Goal: Check status: Check status

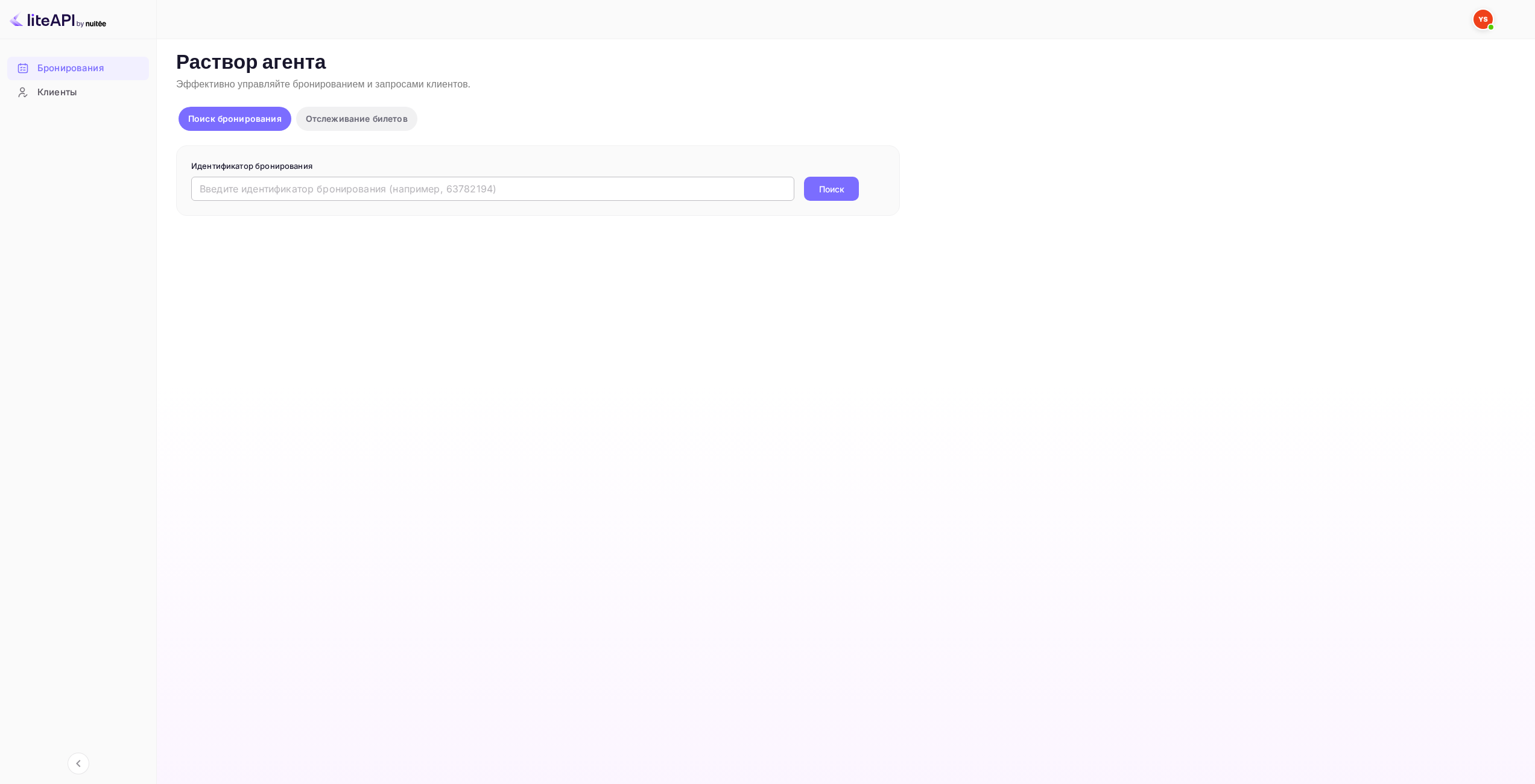
click at [768, 186] on input "text" at bounding box center [493, 189] width 603 height 24
paste input "9968330"
type input "9968330"
click at [816, 188] on button "Поиск" at bounding box center [831, 189] width 55 height 24
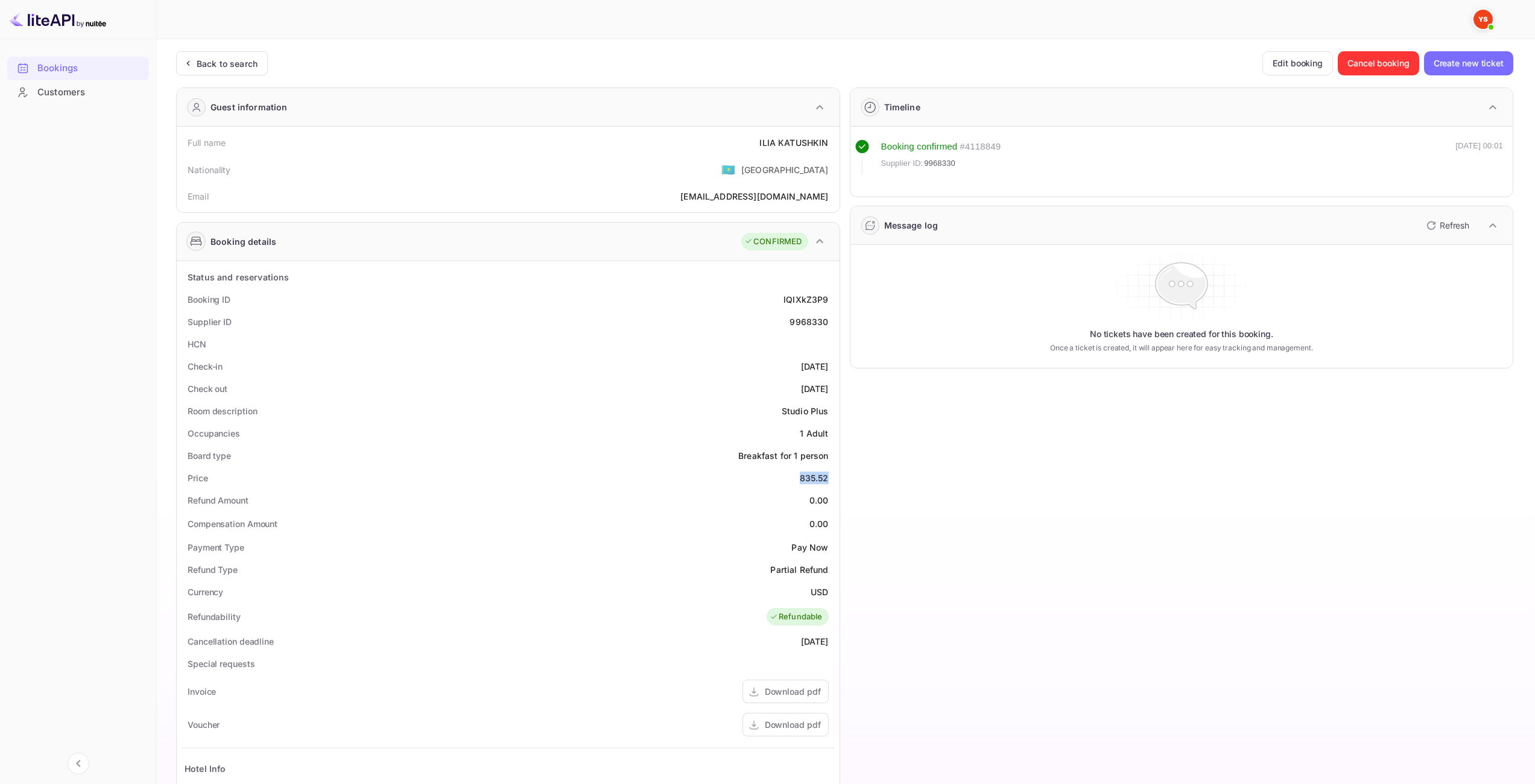
drag, startPoint x: 799, startPoint y: 476, endPoint x: 827, endPoint y: 476, distance: 28.0
click at [827, 476] on div "835.52" at bounding box center [814, 477] width 29 height 13
drag, startPoint x: 811, startPoint y: 591, endPoint x: 828, endPoint y: 590, distance: 17.0
click at [828, 590] on div "USD" at bounding box center [819, 591] width 17 height 13
copy div "USD"
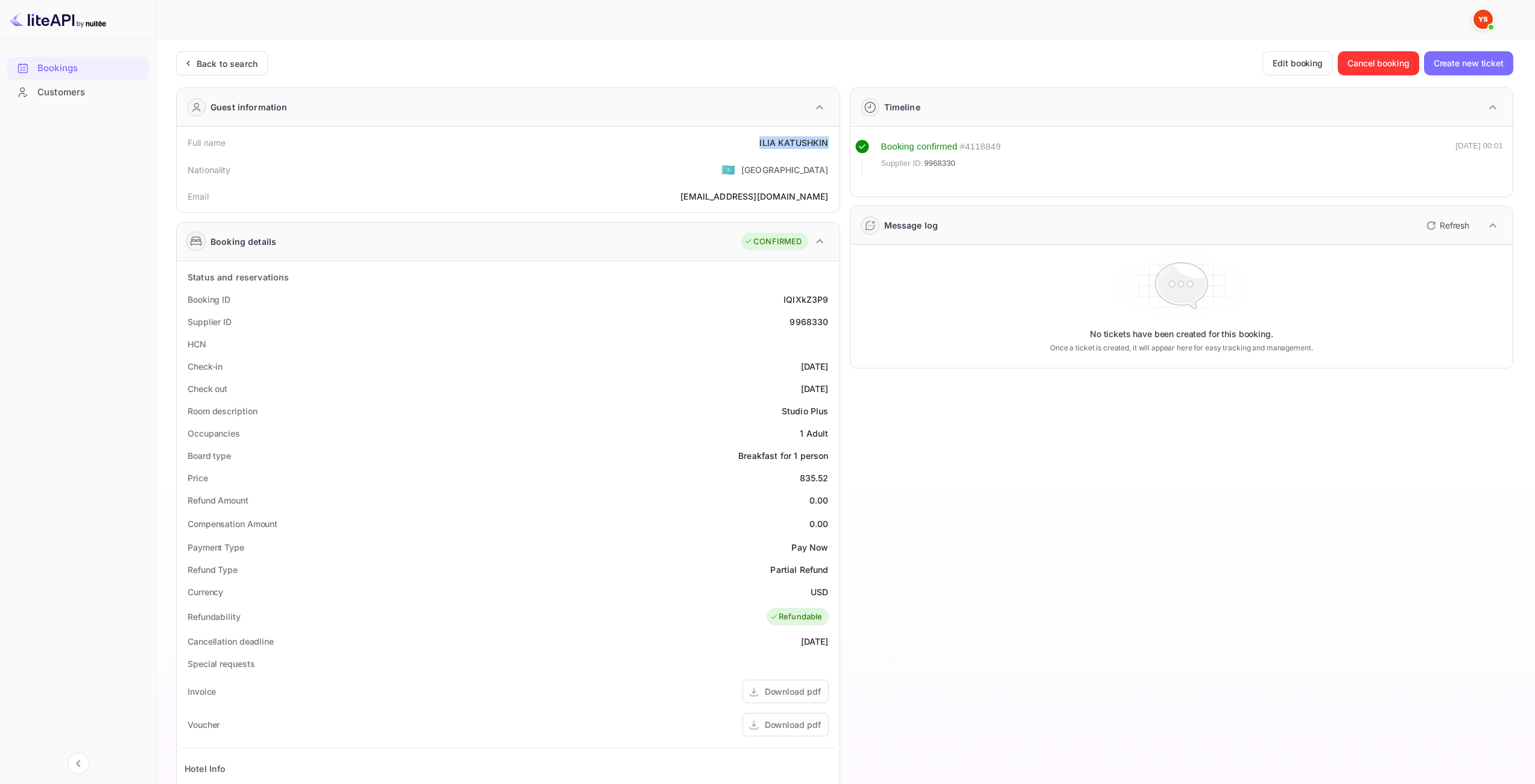
drag, startPoint x: 762, startPoint y: 140, endPoint x: 827, endPoint y: 146, distance: 65.3
click at [827, 146] on div "[PERSON_NAME]" at bounding box center [794, 142] width 69 height 13
copy div "[PERSON_NAME]"
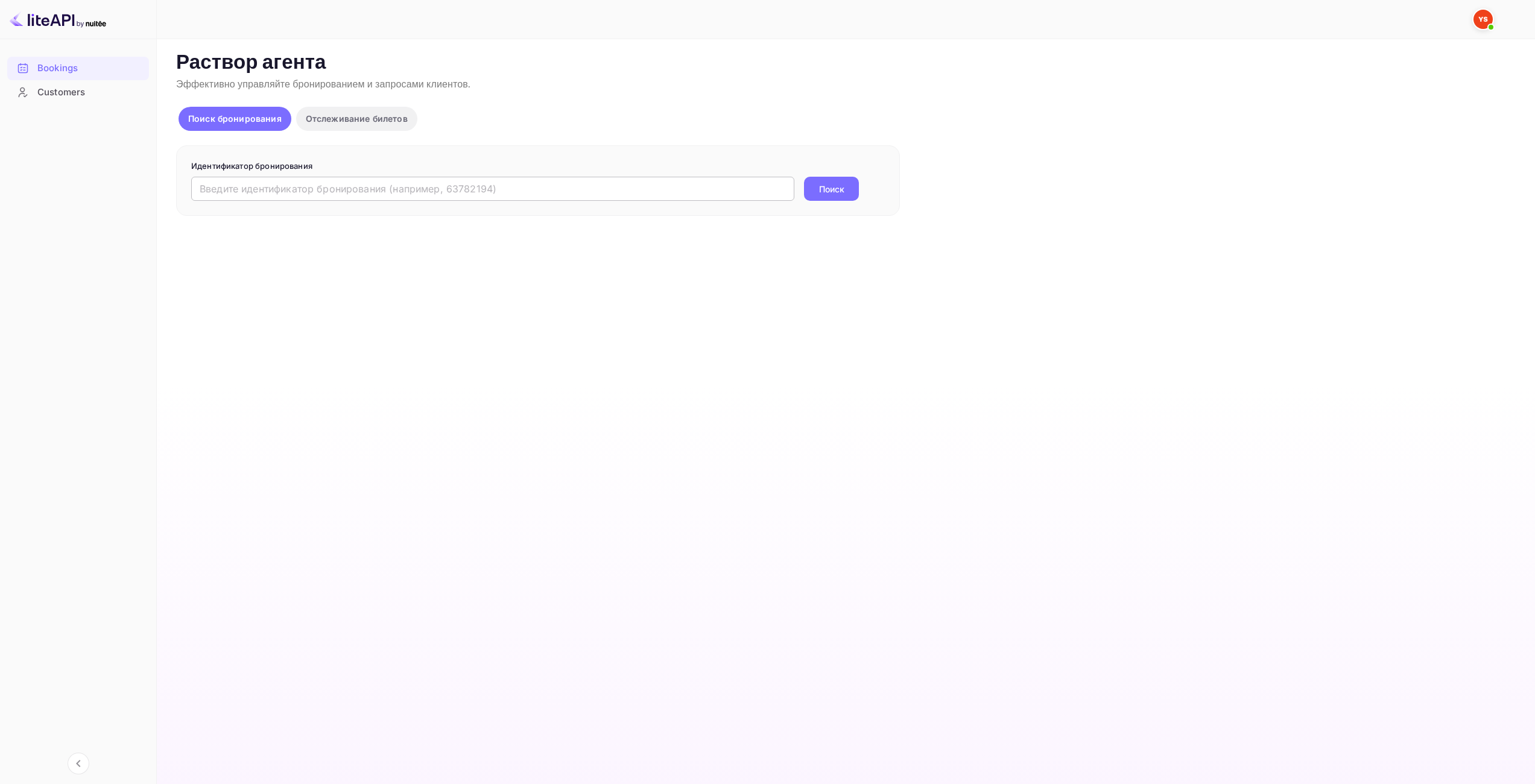
click at [535, 194] on input "text" at bounding box center [493, 189] width 603 height 24
paste input "9814280"
type input "9814280"
drag, startPoint x: 822, startPoint y: 196, endPoint x: 803, endPoint y: 208, distance: 22.5
click at [823, 196] on button "Поиск" at bounding box center [831, 189] width 55 height 24
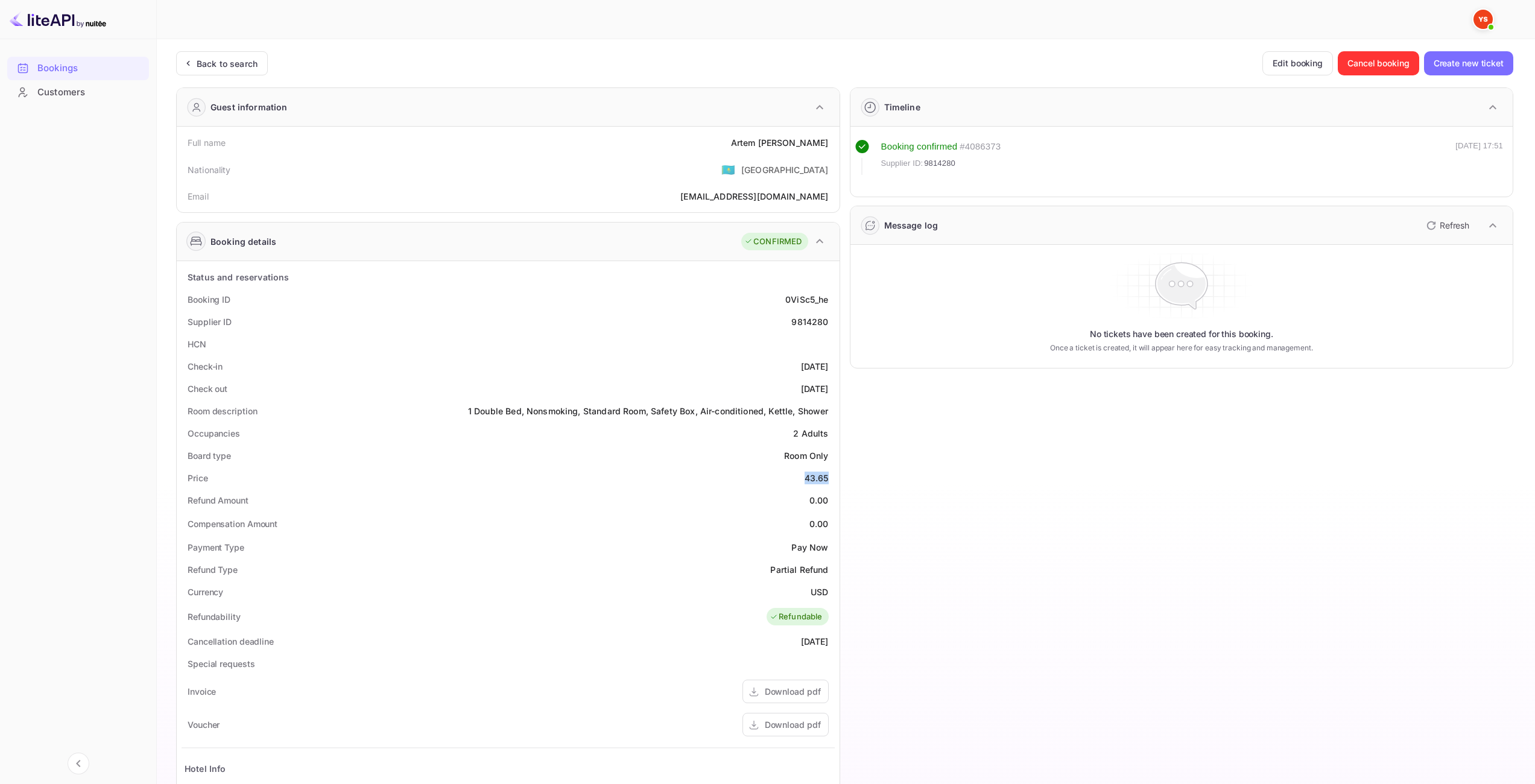
drag, startPoint x: 827, startPoint y: 478, endPoint x: 800, endPoint y: 473, distance: 27.5
click at [800, 473] on div "Price 43.65" at bounding box center [508, 478] width 653 height 22
copy div "43.65"
drag, startPoint x: 811, startPoint y: 597, endPoint x: 826, endPoint y: 595, distance: 15.1
click at [826, 595] on div "USD" at bounding box center [819, 591] width 17 height 13
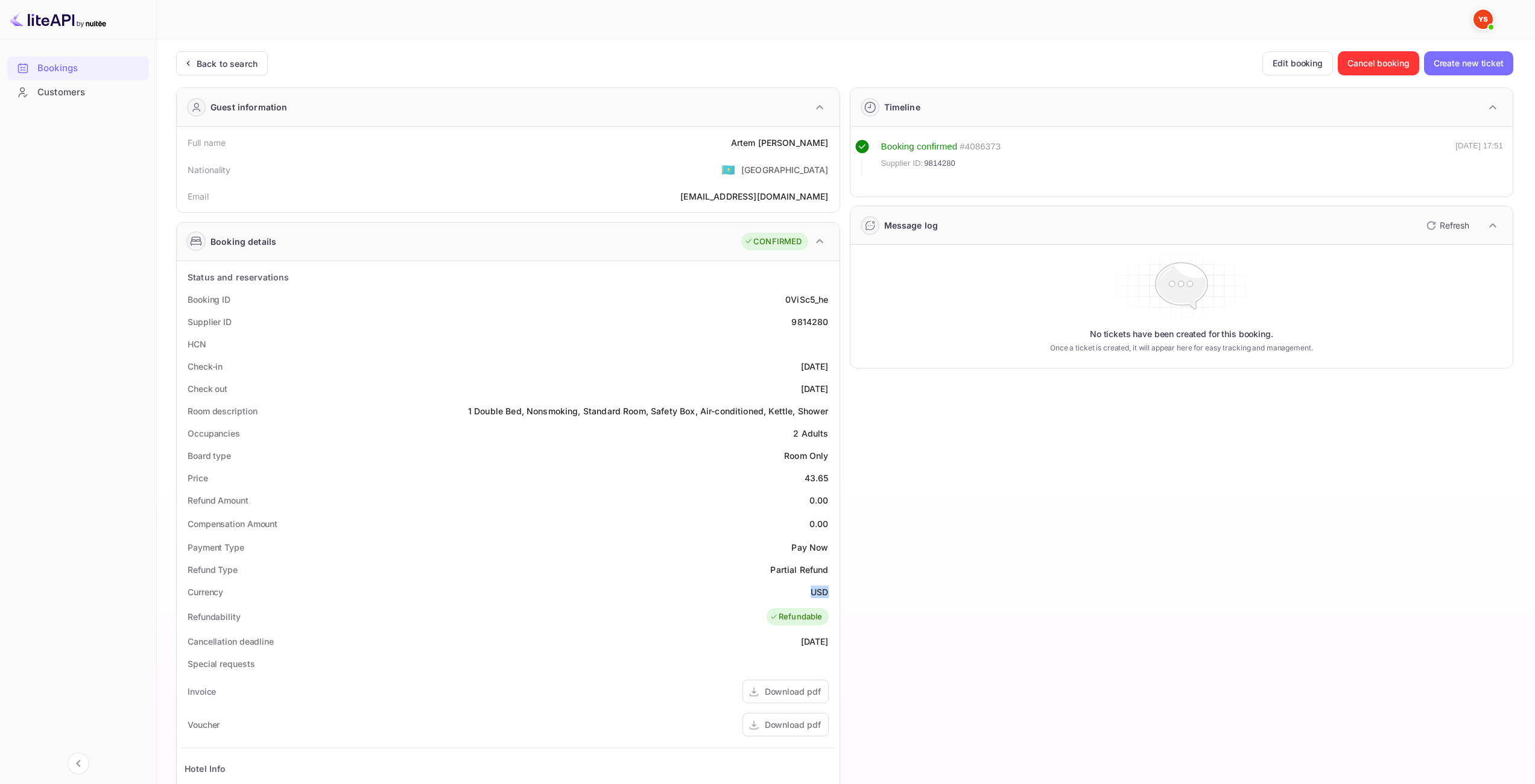
copy div "USD"
drag, startPoint x: 766, startPoint y: 150, endPoint x: 719, endPoint y: 75, distance: 88.5
click at [829, 142] on div "Full name Artem Alekseev" at bounding box center [508, 142] width 653 height 22
copy div "Artem Alekseev"
